Goal: Task Accomplishment & Management: Complete application form

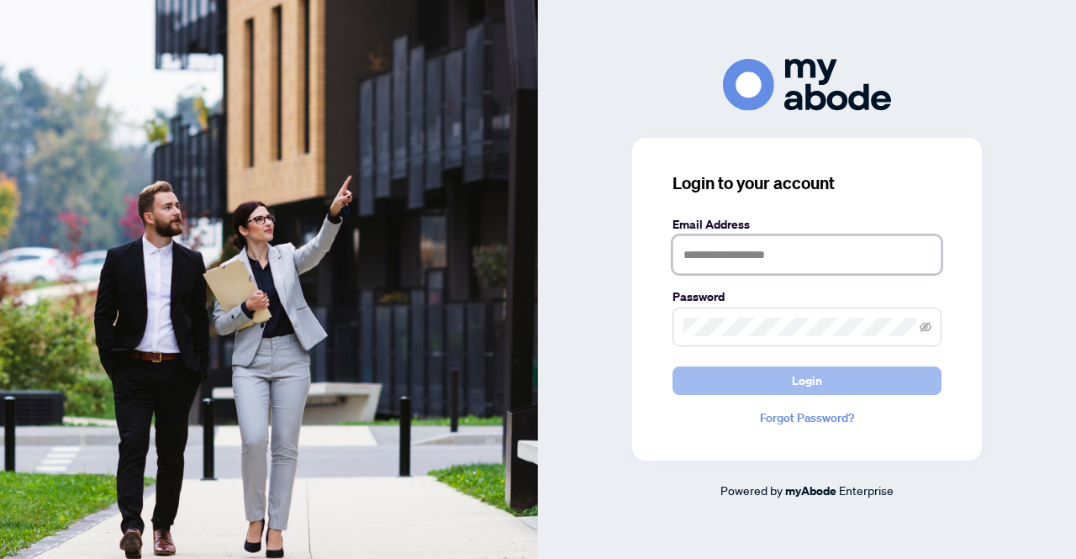
type input "**********"
click at [697, 372] on button "Login" at bounding box center [806, 380] width 269 height 29
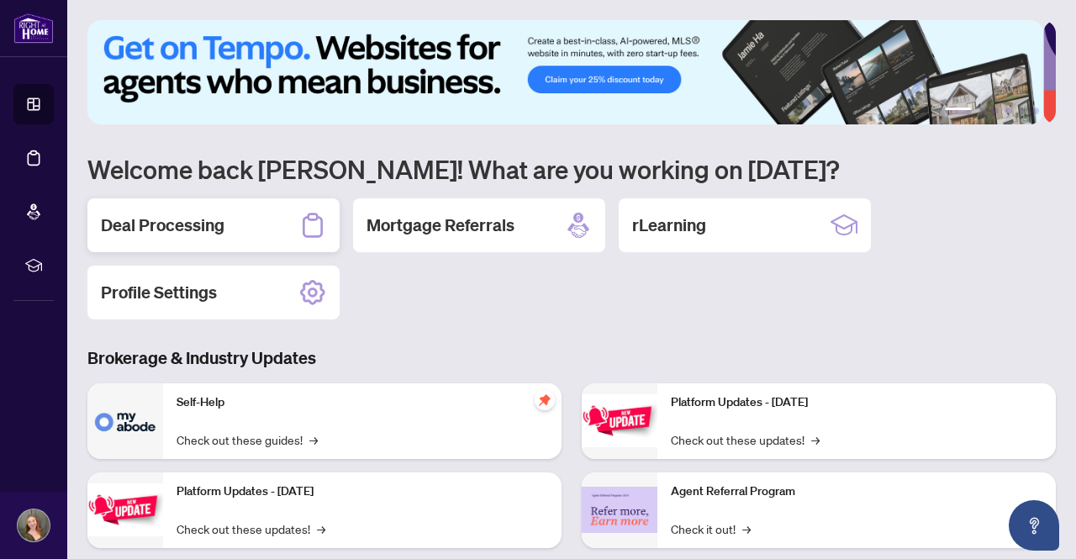
click at [261, 235] on div "Deal Processing" at bounding box center [213, 225] width 252 height 54
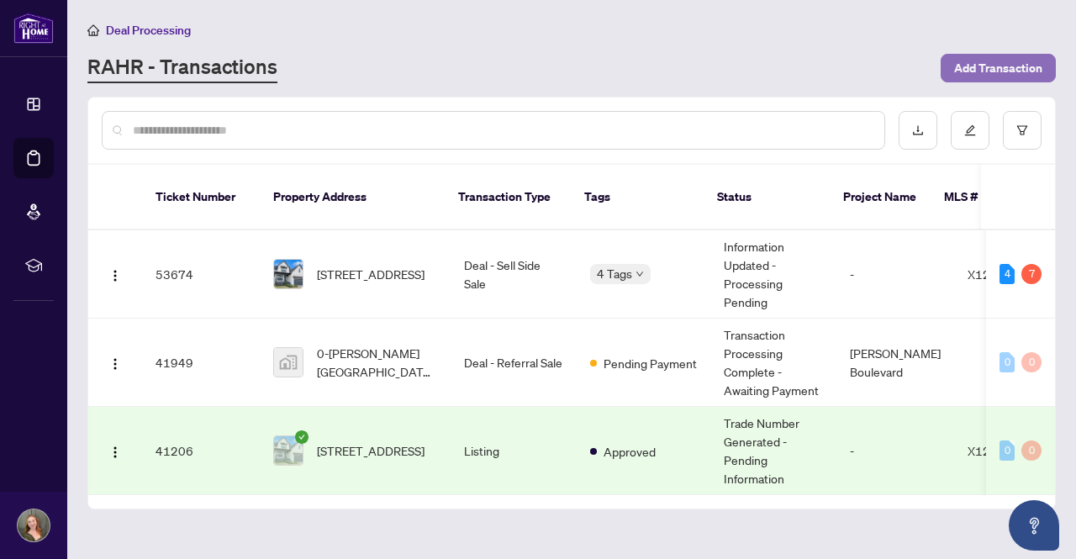
click at [978, 59] on span "Add Transaction" at bounding box center [998, 68] width 88 height 27
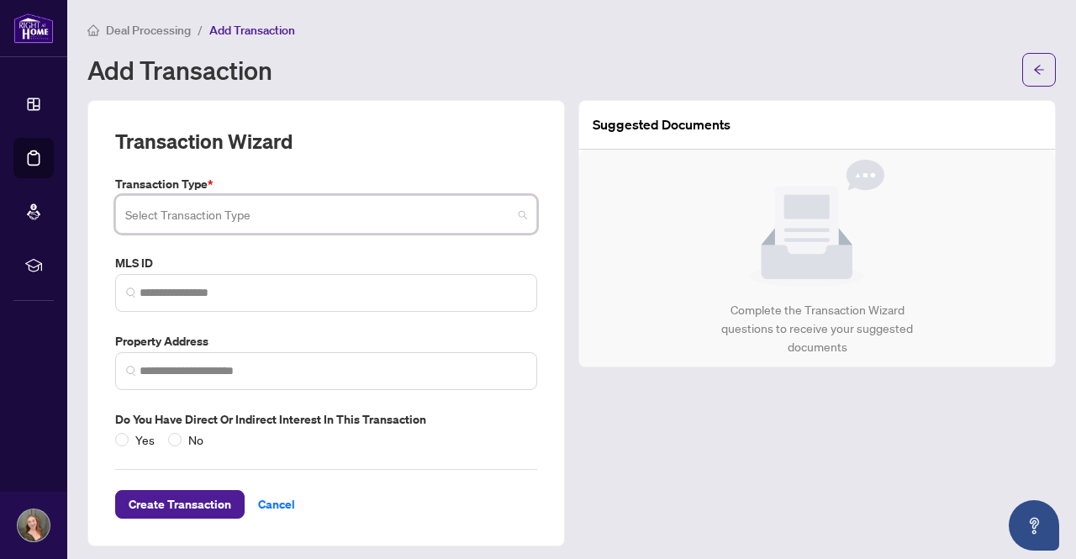
click at [291, 220] on input "search" at bounding box center [318, 216] width 387 height 37
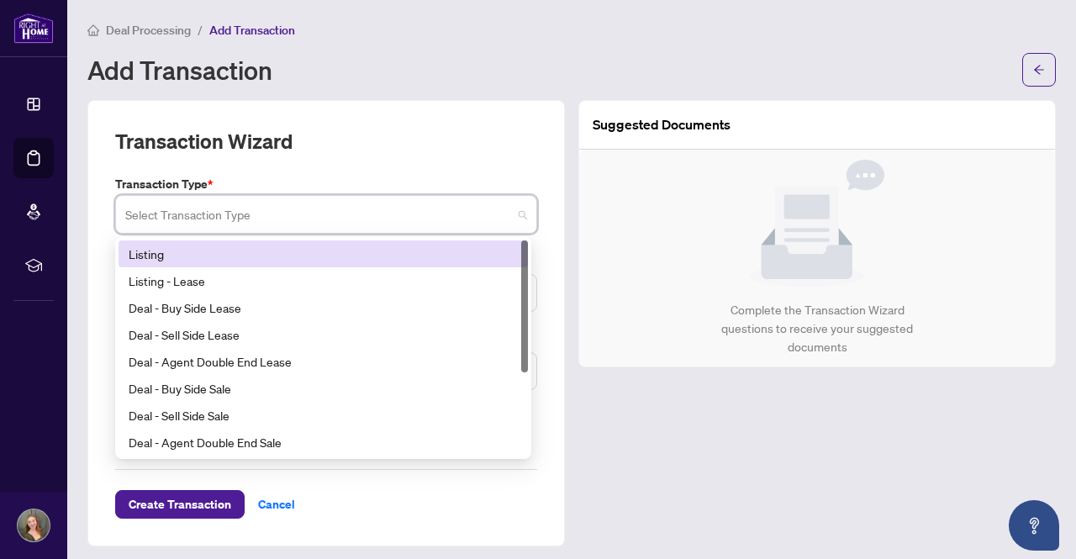
click at [340, 169] on div "Transaction Wizard" at bounding box center [326, 151] width 422 height 47
